Goal: Information Seeking & Learning: Learn about a topic

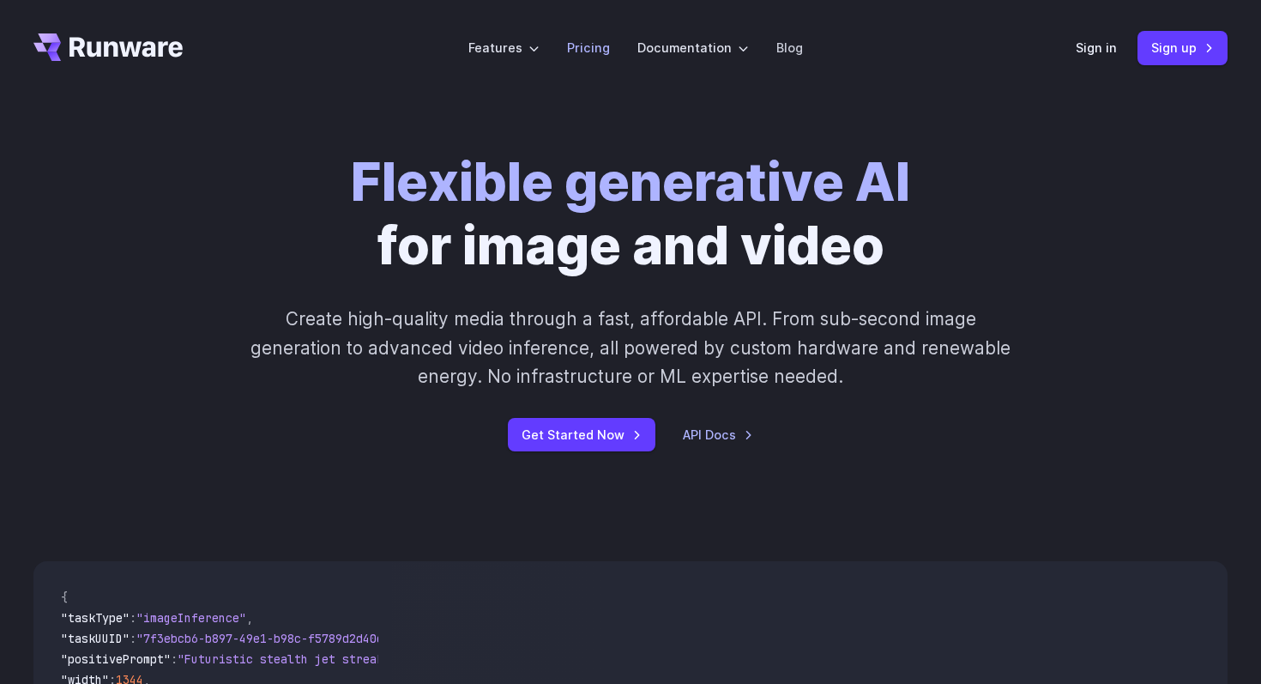
click at [560, 51] on li "Pricing" at bounding box center [588, 47] width 70 height 47
click at [561, 51] on li "Pricing" at bounding box center [588, 47] width 70 height 47
click at [580, 44] on link "Pricing" at bounding box center [588, 48] width 43 height 20
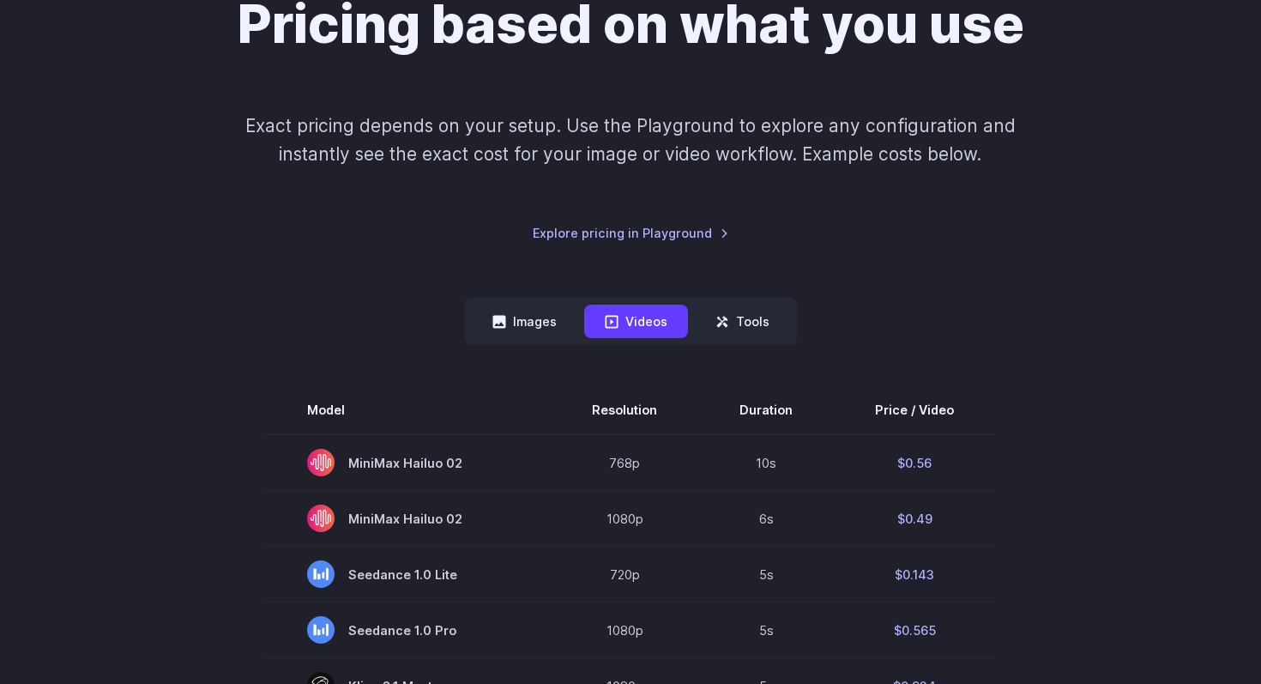
scroll to position [346, 0]
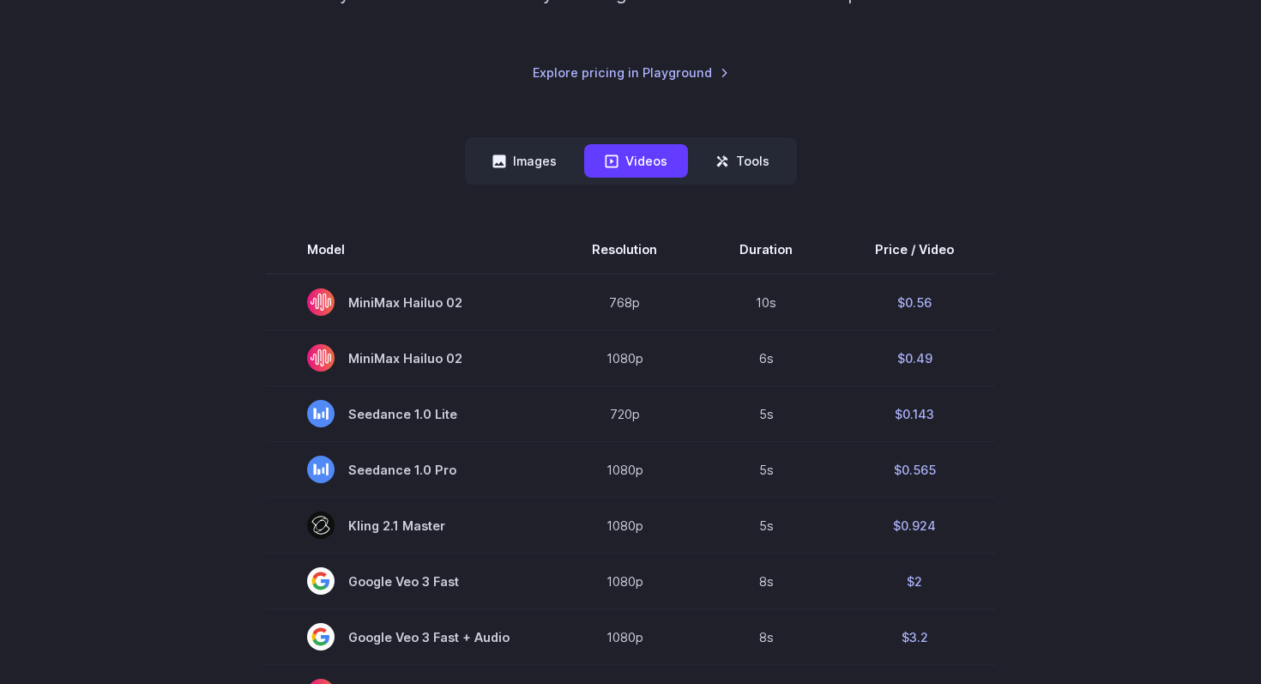
click at [537, 175] on button "Images" at bounding box center [525, 160] width 106 height 33
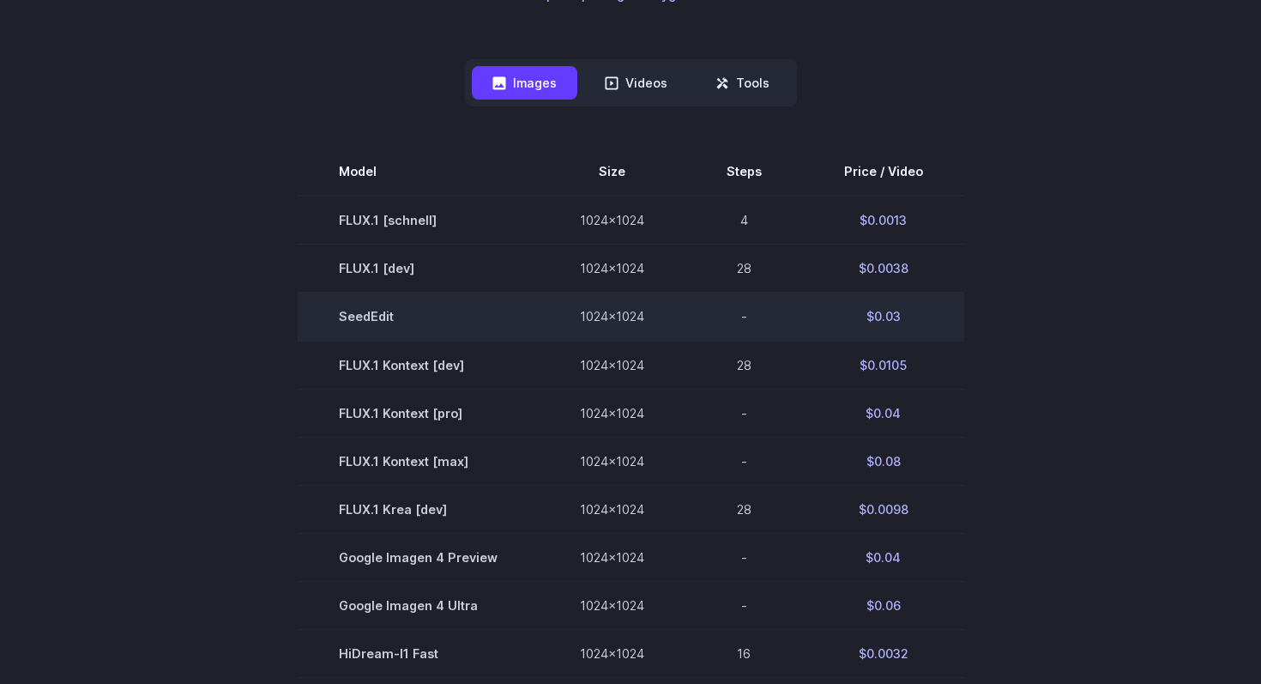
scroll to position [427, 0]
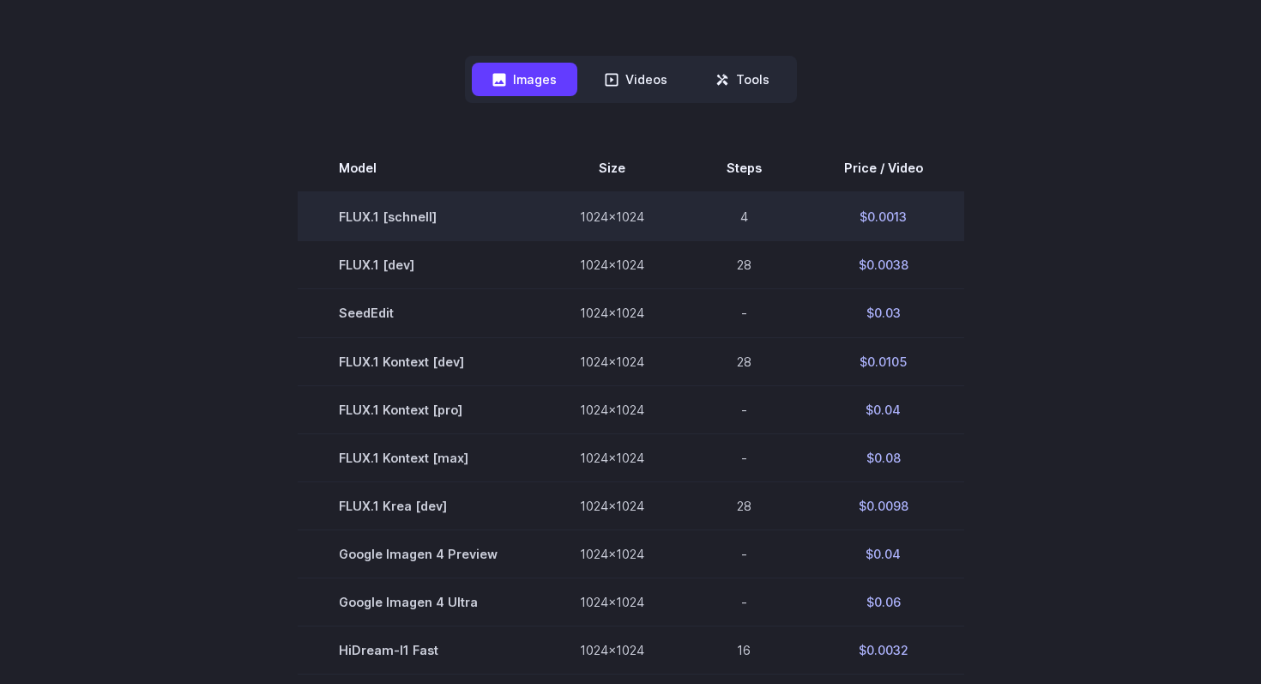
drag, startPoint x: 916, startPoint y: 219, endPoint x: 838, endPoint y: 227, distance: 77.6
click at [838, 227] on td "$0.0013" at bounding box center [883, 216] width 161 height 49
click at [866, 219] on td "$0.0013" at bounding box center [883, 216] width 161 height 49
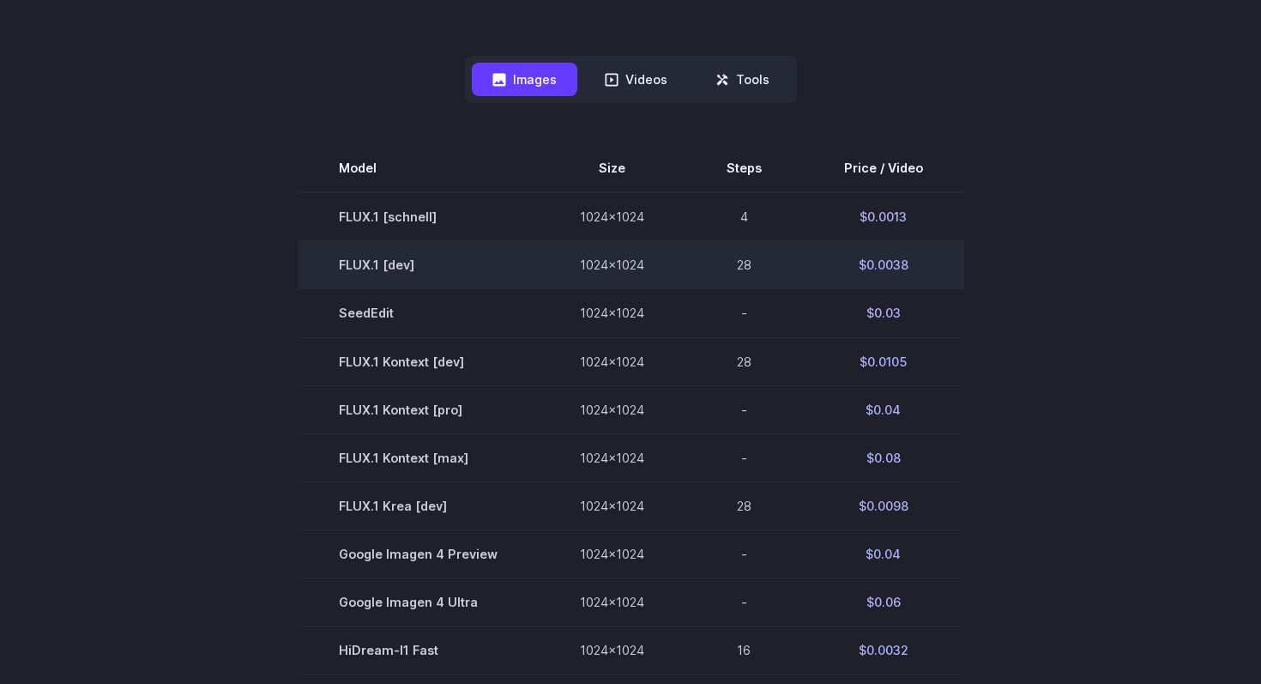
click at [947, 251] on td "$0.0038" at bounding box center [883, 265] width 161 height 48
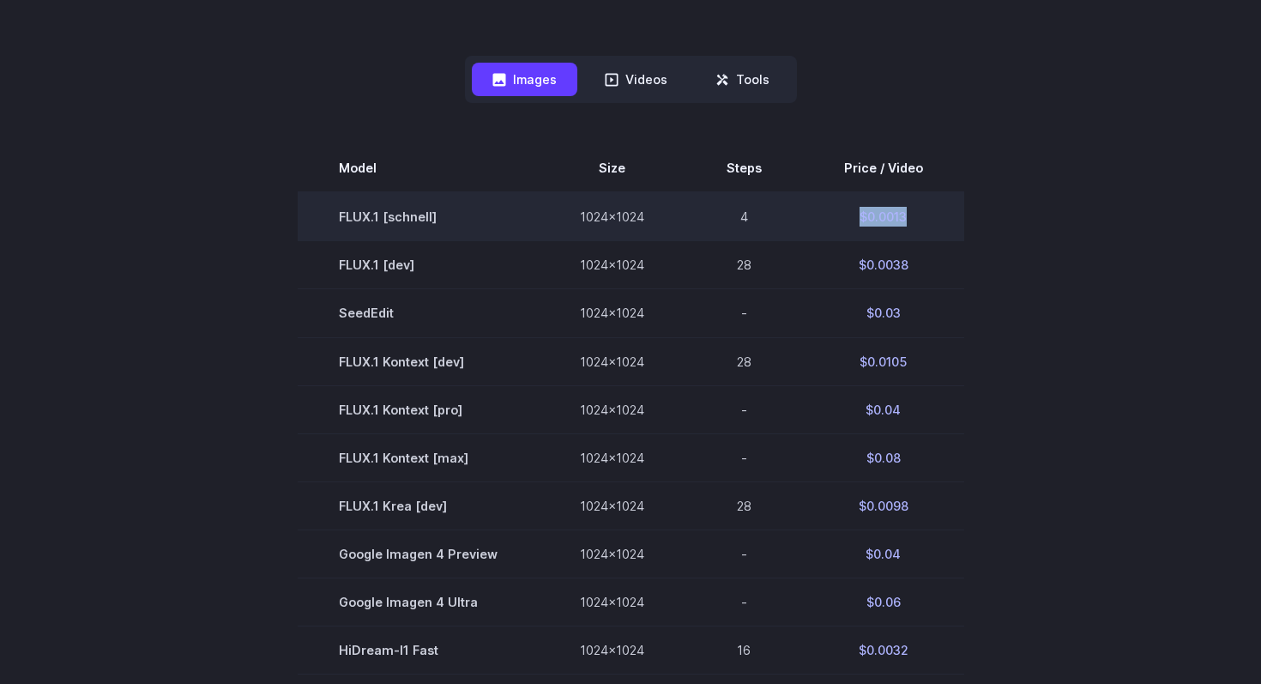
drag, startPoint x: 852, startPoint y: 219, endPoint x: 912, endPoint y: 221, distance: 60.1
click at [912, 221] on td "$0.0013" at bounding box center [883, 216] width 161 height 49
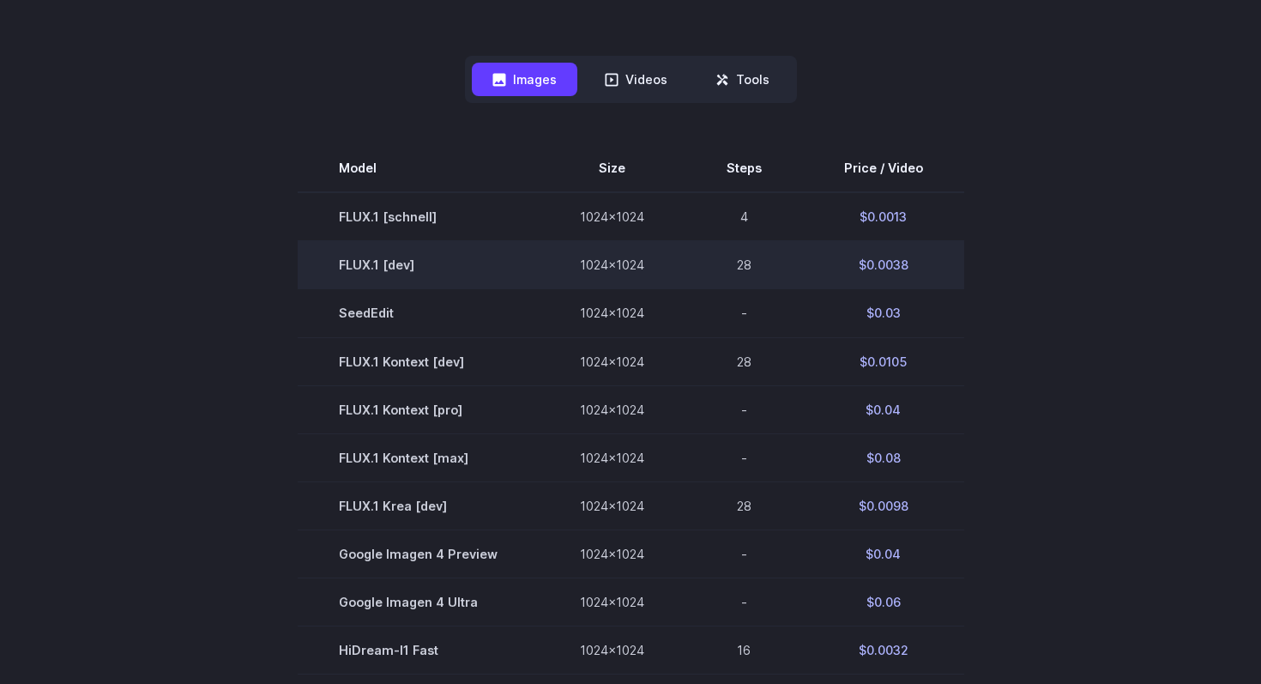
click at [654, 242] on td "1024x1024" at bounding box center [612, 265] width 147 height 48
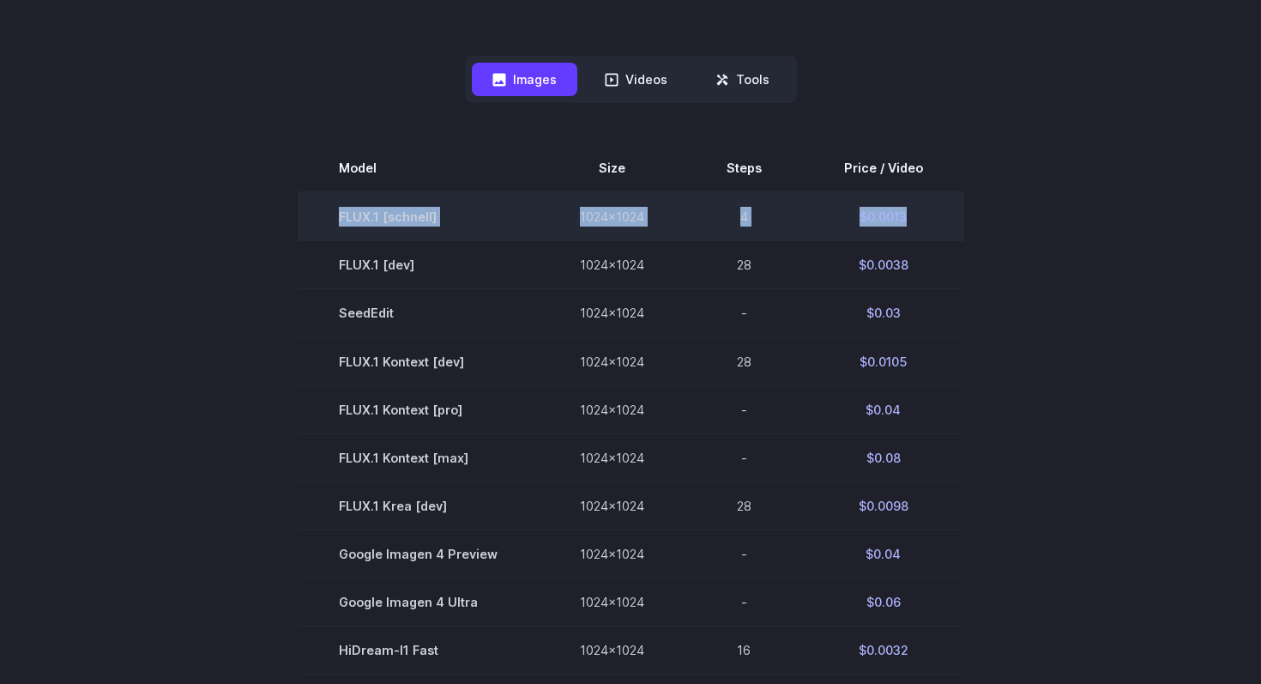
drag, startPoint x: 917, startPoint y: 215, endPoint x: 329, endPoint y: 221, distance: 588.6
click at [329, 221] on tr "FLUX.1 [schnell] 1024x1024 4 $0.0013" at bounding box center [631, 216] width 667 height 49
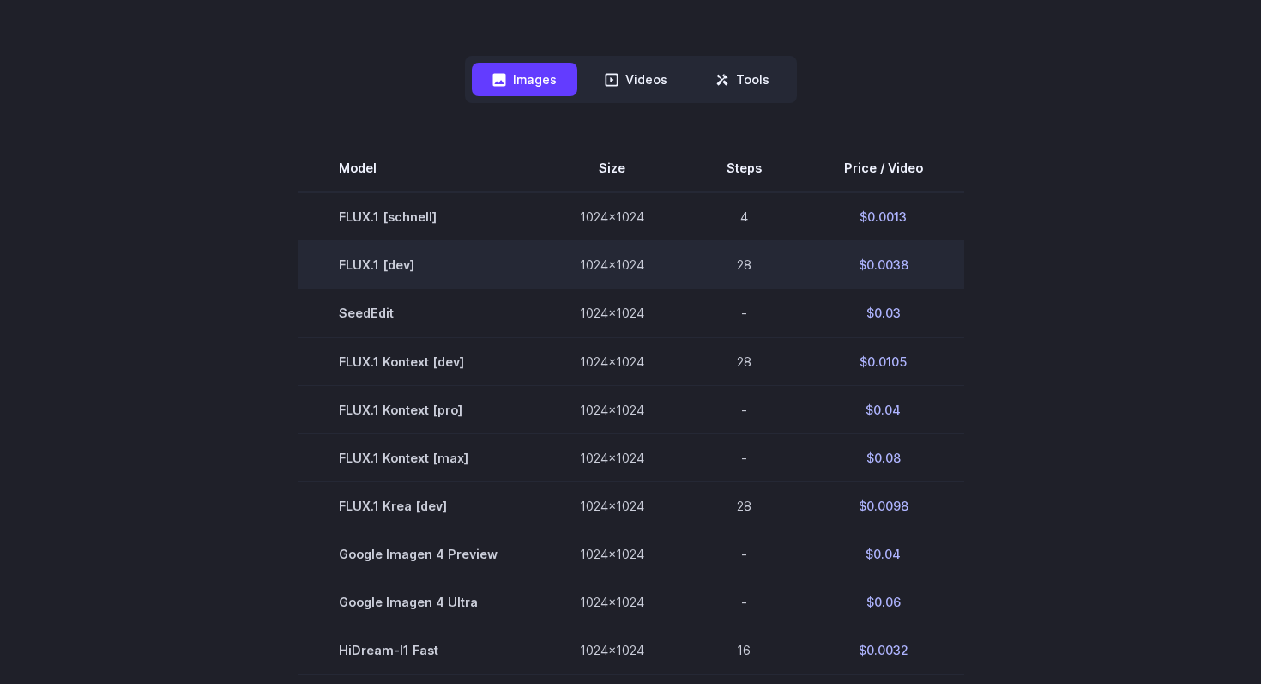
click at [351, 256] on td "FLUX.1 [dev]" at bounding box center [418, 265] width 241 height 48
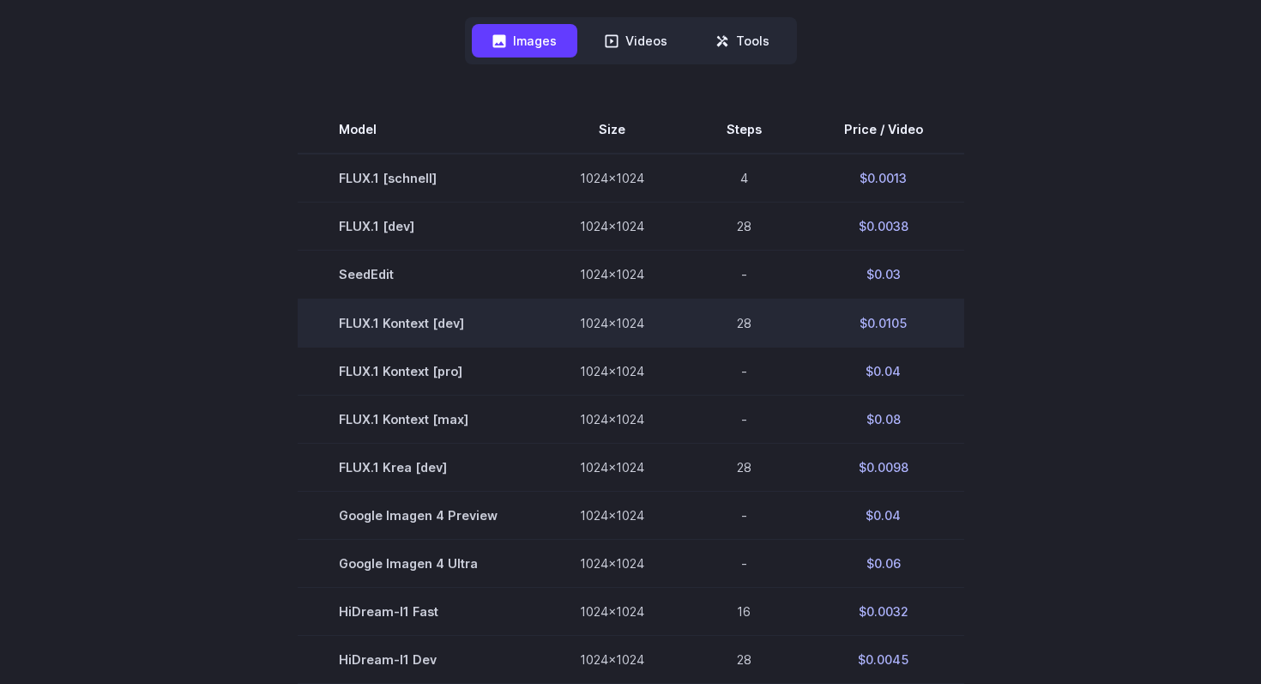
scroll to position [474, 0]
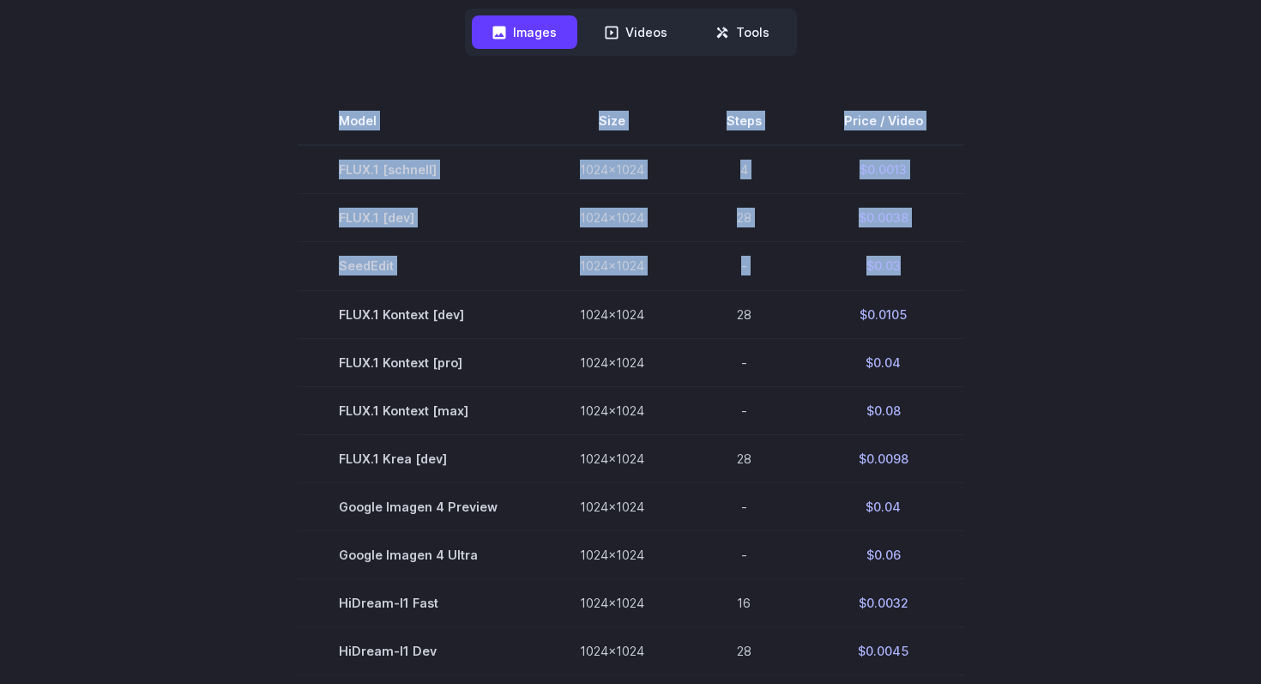
drag, startPoint x: 910, startPoint y: 269, endPoint x: 250, endPoint y: 246, distance: 661.1
click at [247, 246] on section "Model Size Steps Price / Video FLUX.1 [schnell] 1024x1024 4 $0.0013 FLUX.1 [dev…" at bounding box center [630, 506] width 1194 height 818
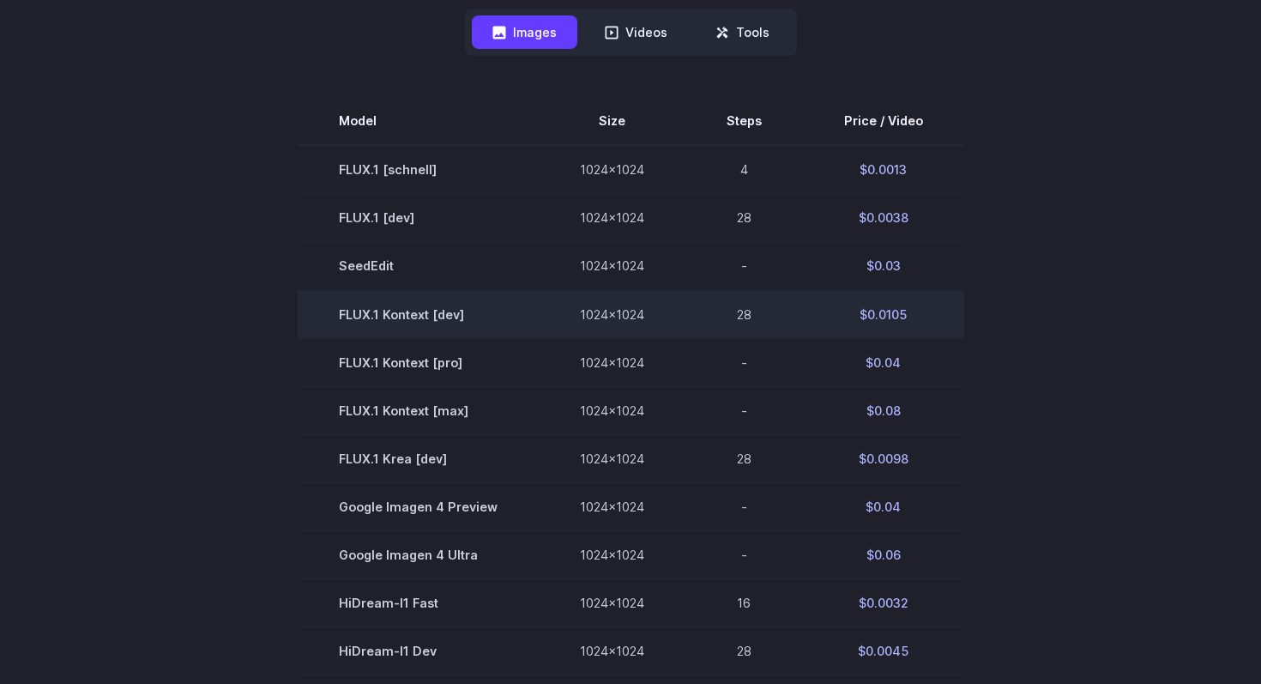
click at [335, 310] on td "FLUX.1 Kontext [dev]" at bounding box center [418, 314] width 241 height 48
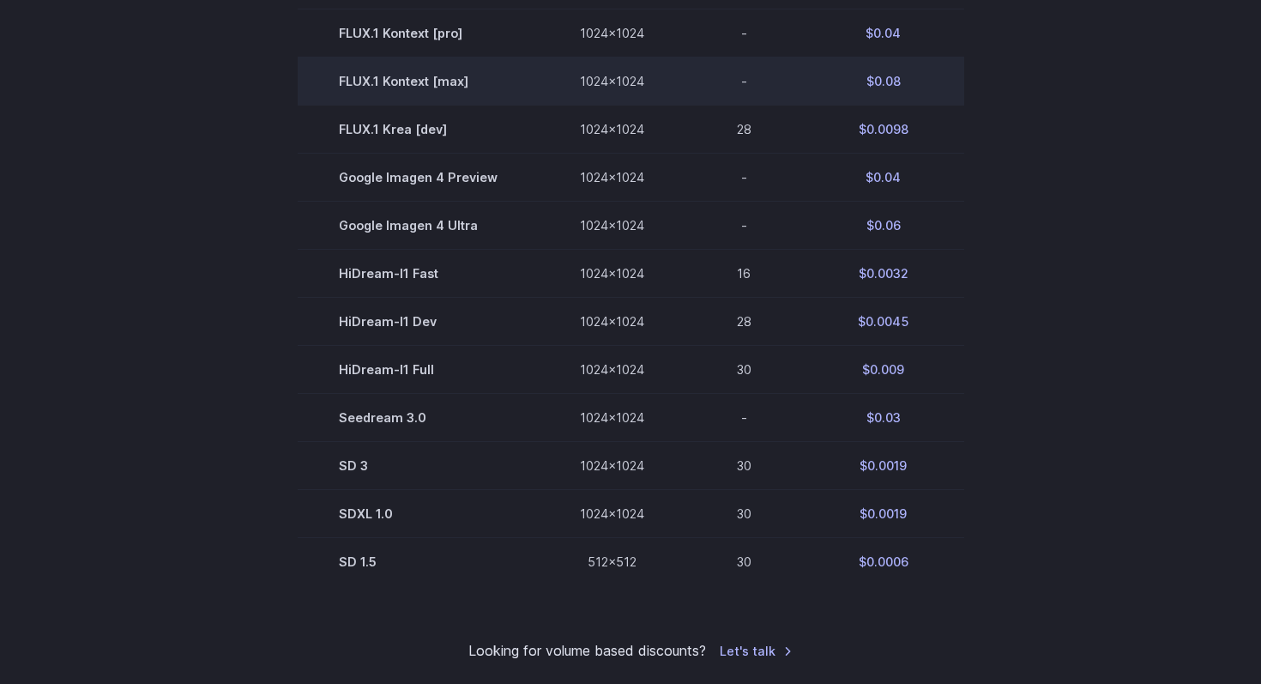
scroll to position [809, 0]
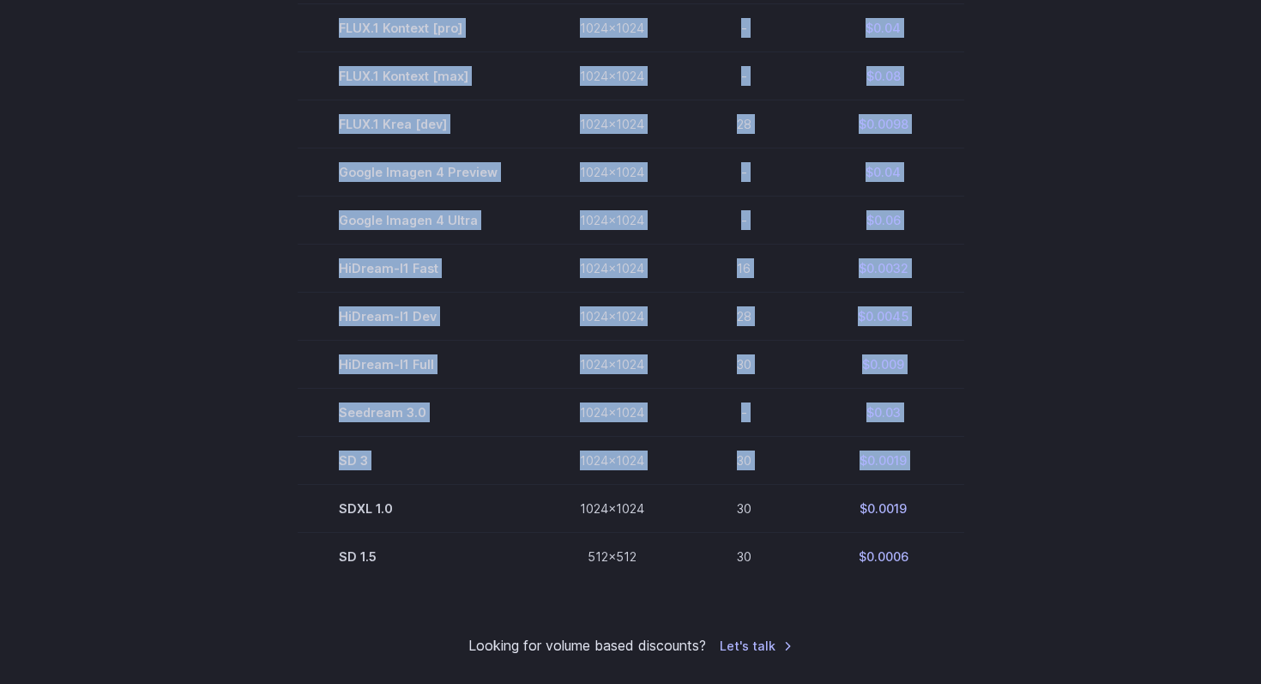
drag, startPoint x: 336, startPoint y: 517, endPoint x: 974, endPoint y: 508, distance: 637.6
click at [974, 508] on section "Model Size Steps Price / Video FLUX.1 [schnell] 1024x1024 4 $0.0013 FLUX.1 [dev…" at bounding box center [630, 171] width 1194 height 818
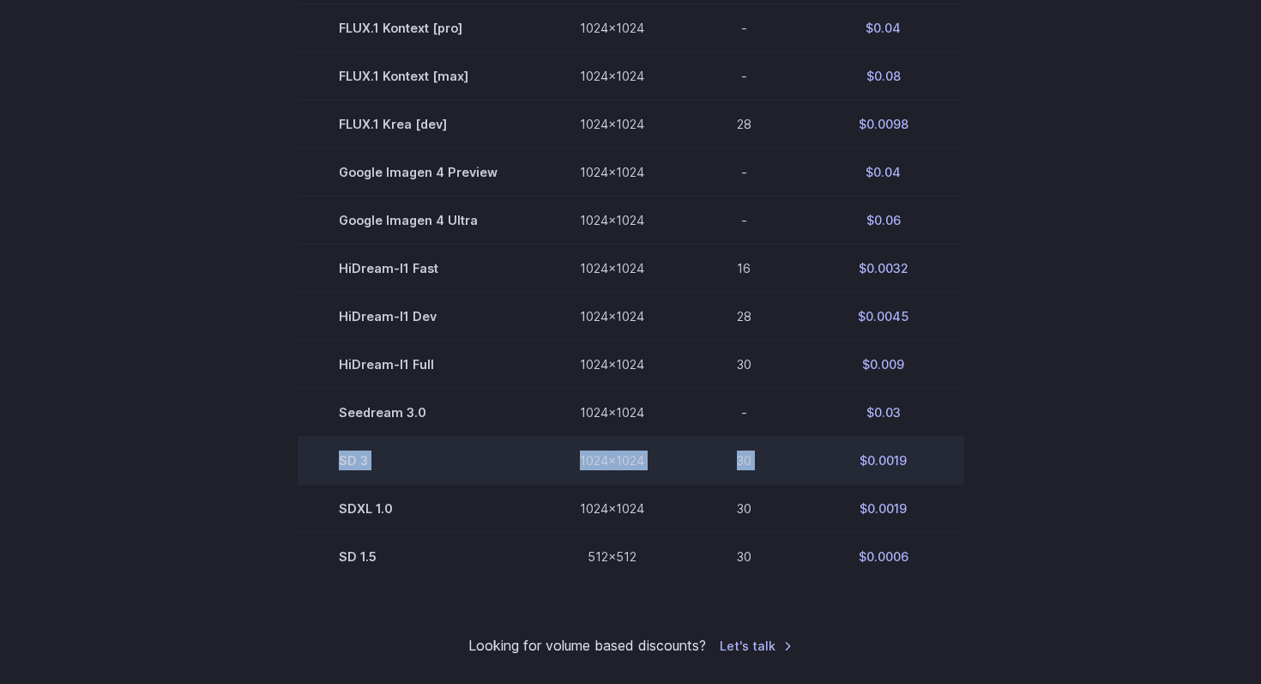
drag, startPoint x: 898, startPoint y: 447, endPoint x: 344, endPoint y: 450, distance: 553.4
click at [344, 450] on tr "SD 3 1024x1024 30 $0.0019" at bounding box center [631, 460] width 667 height 48
click at [344, 450] on td "SD 3" at bounding box center [418, 460] width 241 height 48
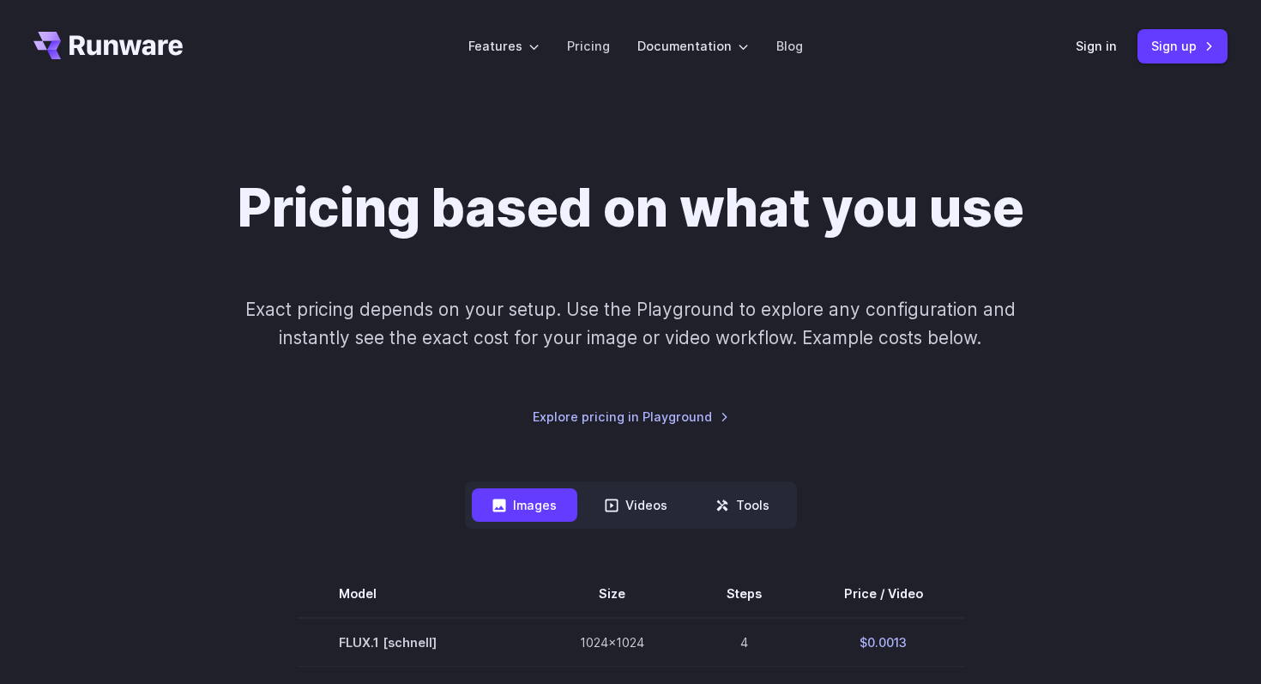
scroll to position [0, 0]
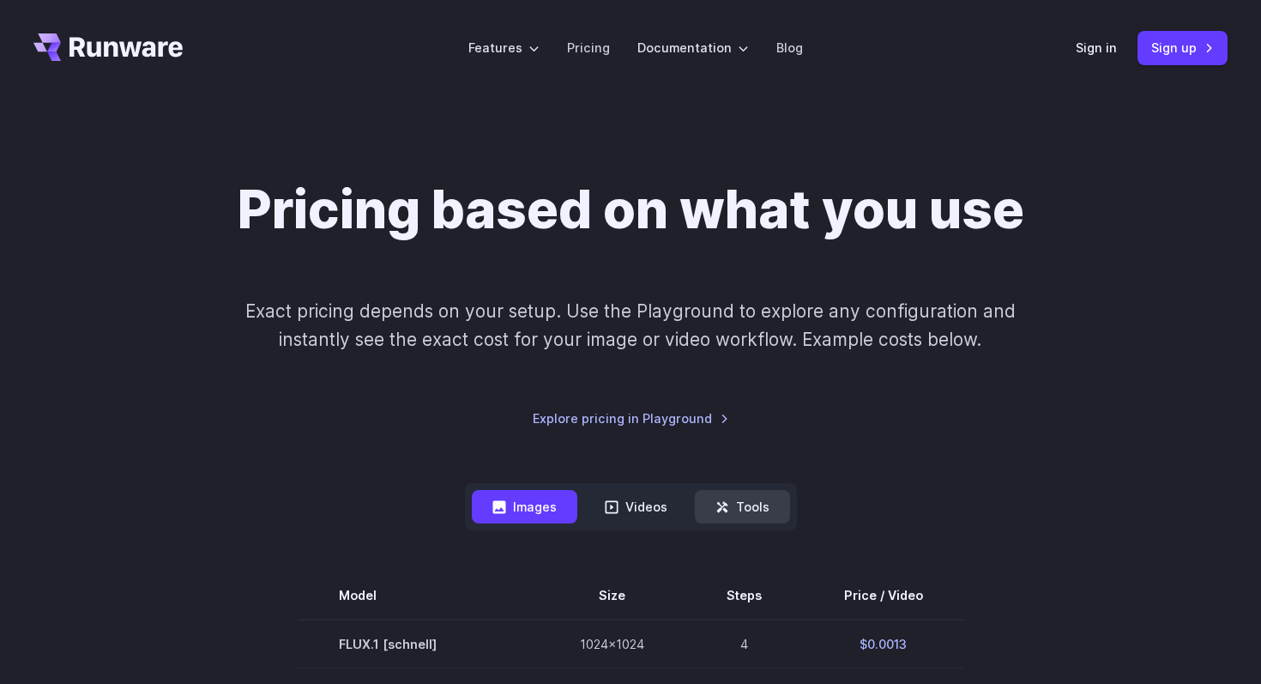
click at [733, 517] on button "Tools" at bounding box center [742, 506] width 95 height 33
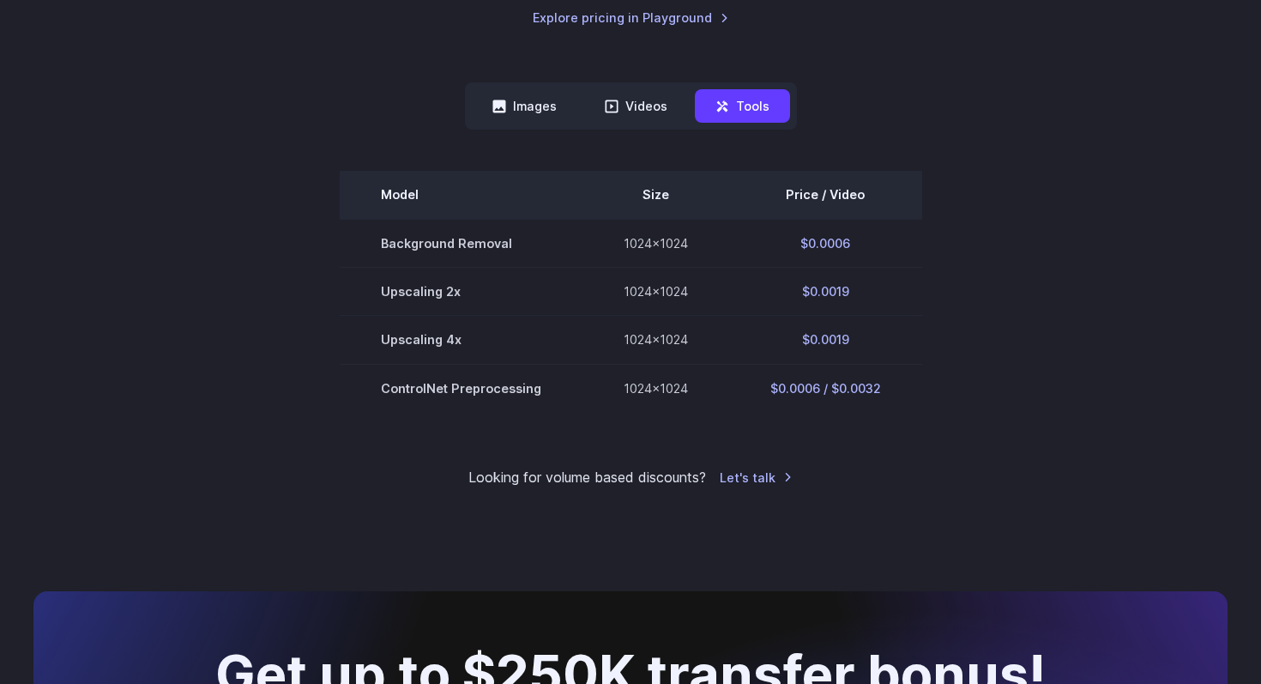
scroll to position [402, 0]
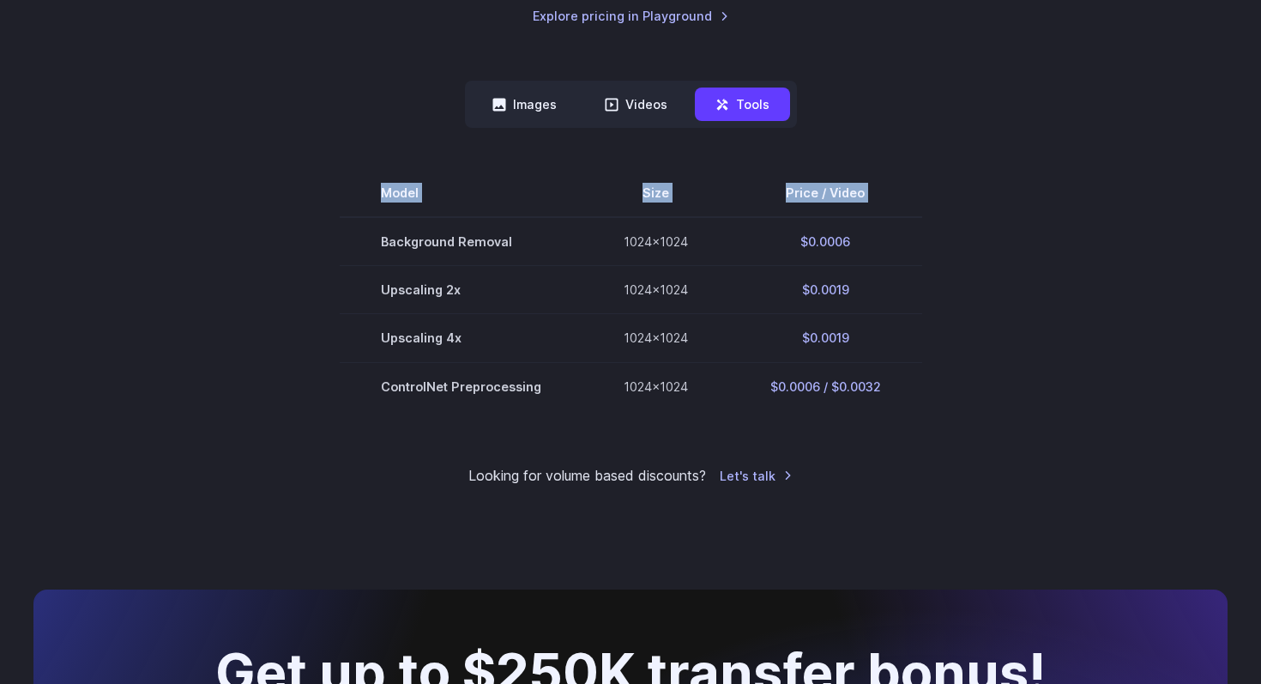
drag, startPoint x: 374, startPoint y: 239, endPoint x: 1211, endPoint y: 409, distance: 853.7
click at [1220, 411] on div "Pricing based on what you use Exact pricing depends on your setup. Use the Play…" at bounding box center [630, 131] width 1194 height 710
click at [1211, 409] on section "Model Size Price / Video Background Removal 1024x1024 $0.0006 Upscaling 2x 1024…" at bounding box center [630, 289] width 1194 height 240
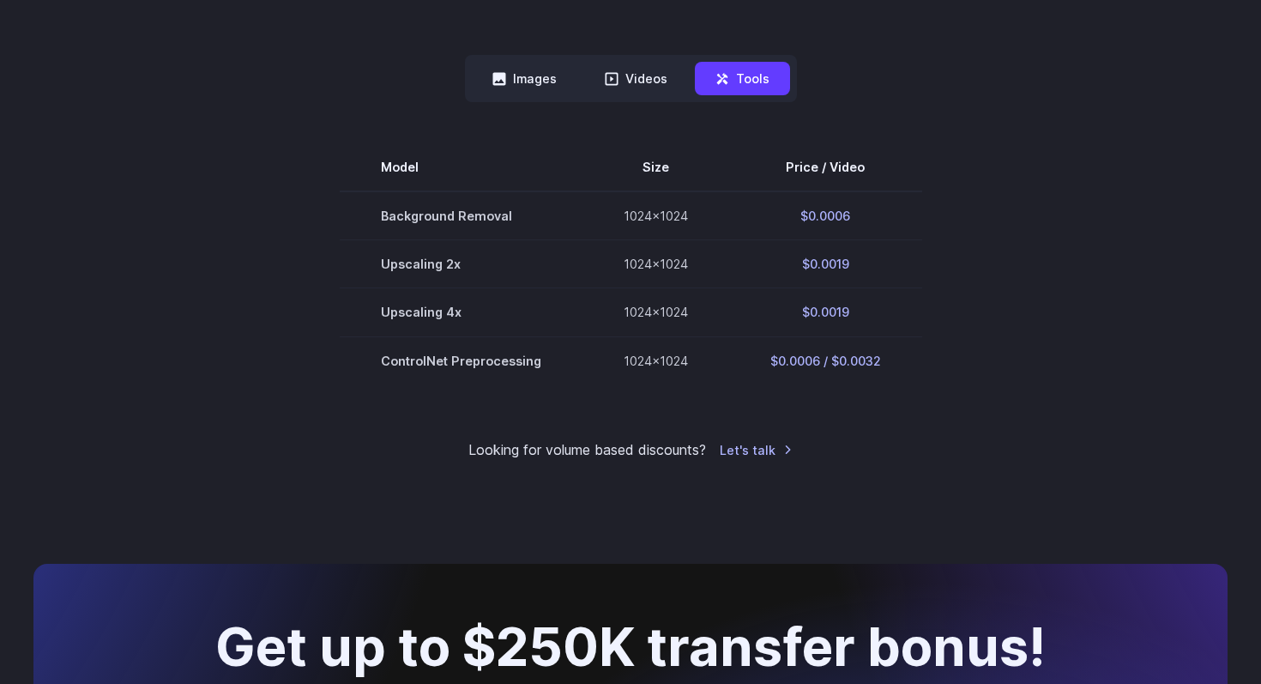
scroll to position [438, 0]
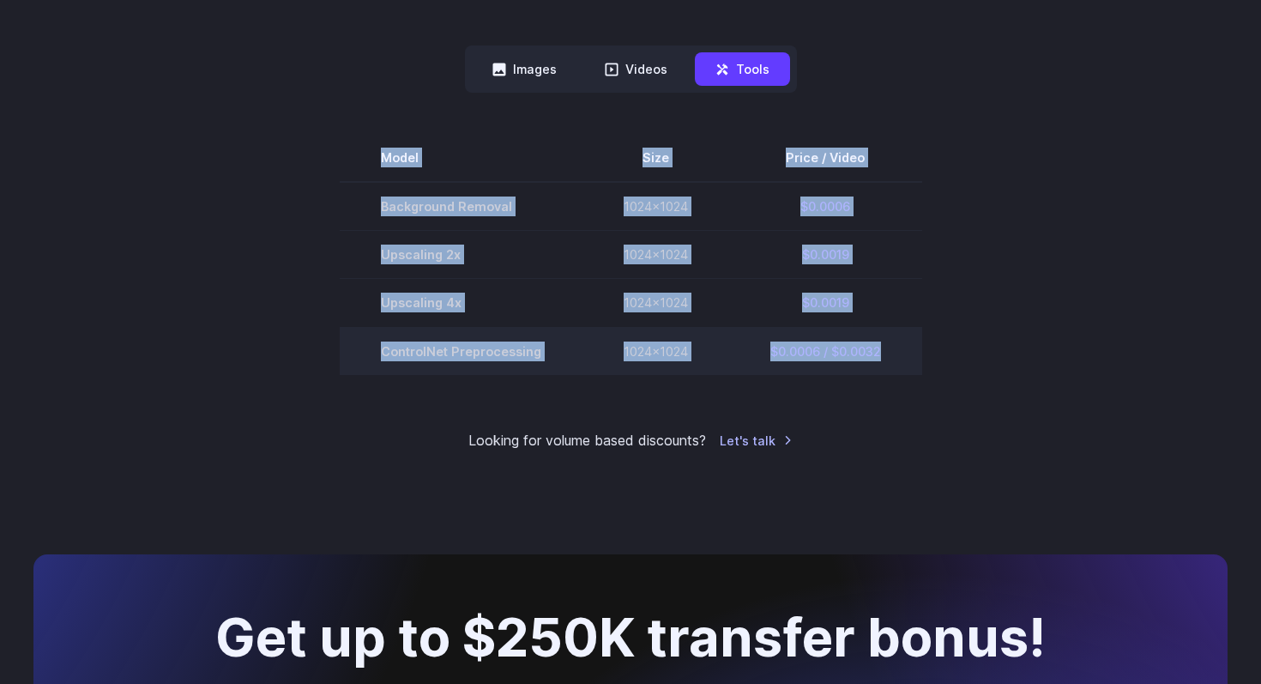
drag, startPoint x: 329, startPoint y: 182, endPoint x: 898, endPoint y: 372, distance: 600.5
click at [898, 372] on section "Model Size Price / Video Background Removal 1024x1024 $0.0006 Upscaling 2x 1024…" at bounding box center [630, 254] width 1194 height 240
click at [898, 372] on td "$0.0006 / $0.0032" at bounding box center [825, 351] width 193 height 48
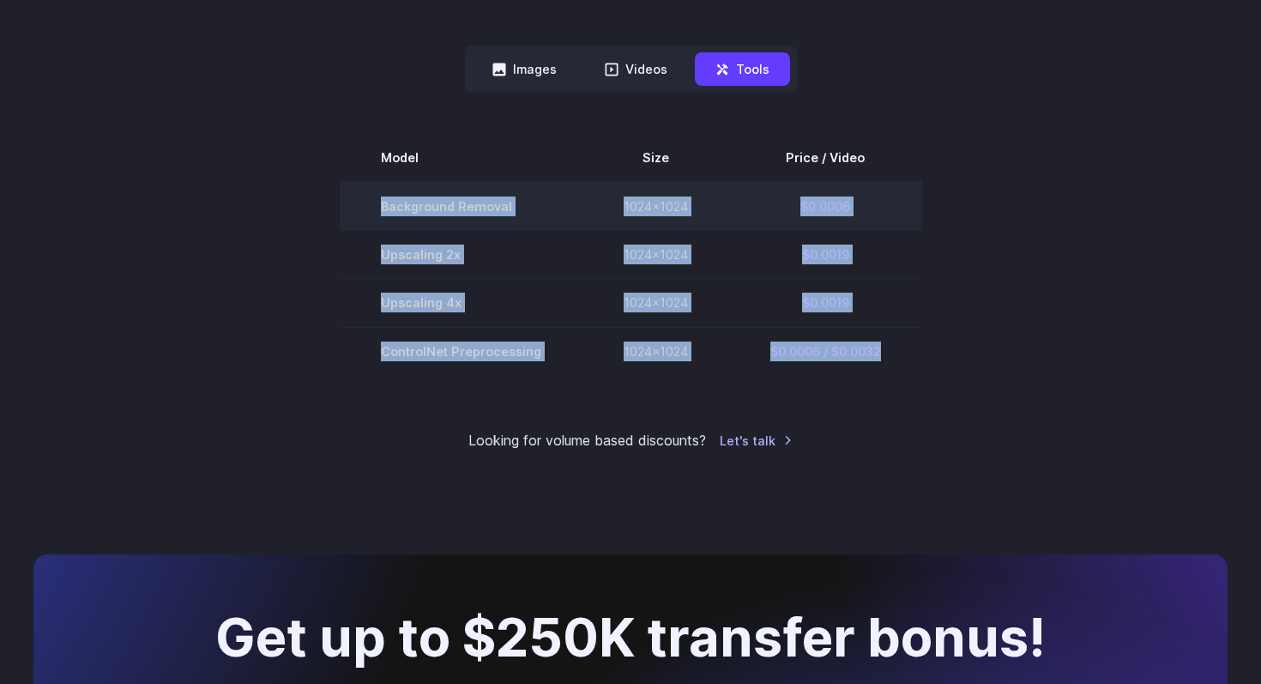
drag, startPoint x: 913, startPoint y: 365, endPoint x: 390, endPoint y: 191, distance: 551.4
click at [390, 191] on tbody "Model Size Price / Video Background Removal 1024x1024 $0.0006 Upscaling 2x 1024…" at bounding box center [631, 254] width 583 height 240
click at [390, 191] on td "Background Removal" at bounding box center [461, 206] width 243 height 49
